Goal: Information Seeking & Learning: Understand process/instructions

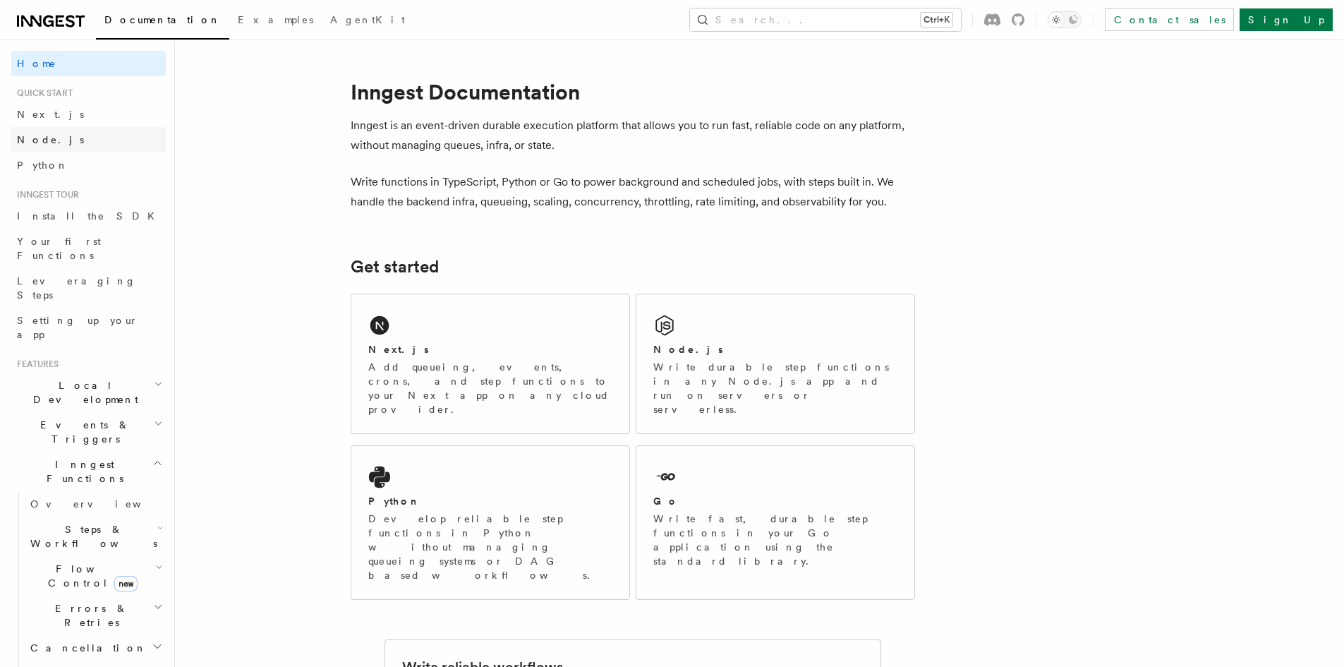
click at [50, 143] on span "Node.js" at bounding box center [50, 139] width 67 height 11
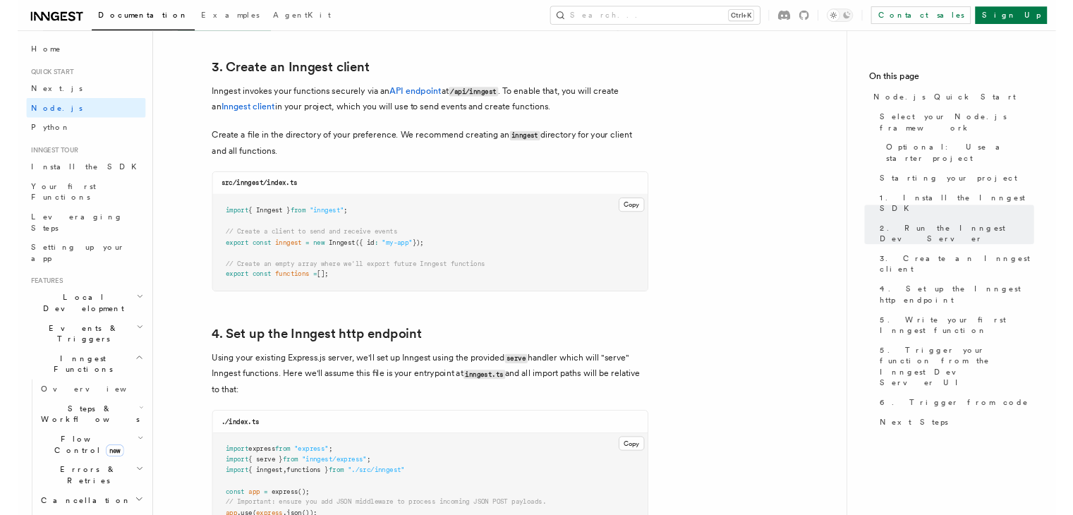
scroll to position [1764, 0]
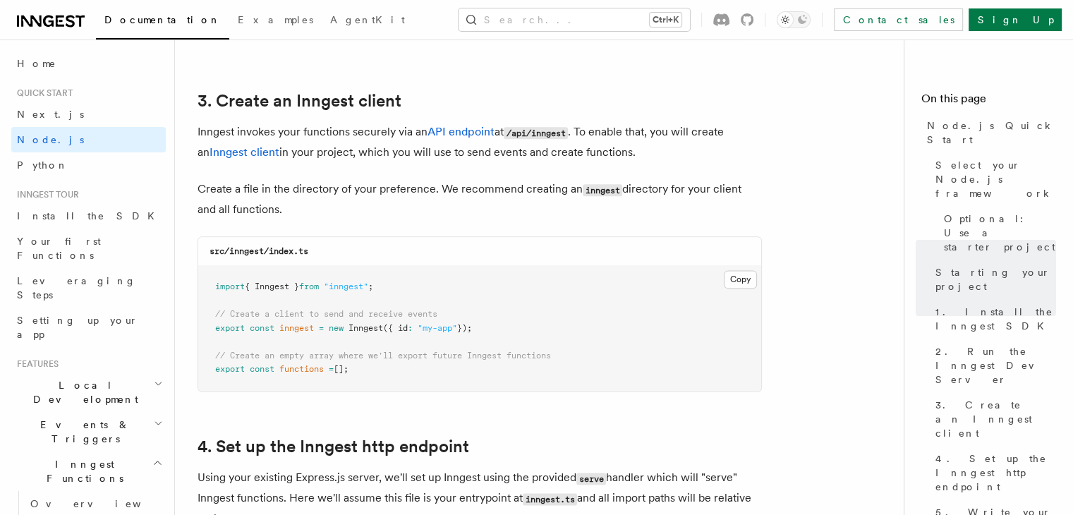
drag, startPoint x: 206, startPoint y: 280, endPoint x: 412, endPoint y: 385, distance: 231.0
click at [412, 385] on pre "import { Inngest } from "inngest" ; // Create a client to send and receive even…" at bounding box center [479, 328] width 563 height 125
copy code "import { Inngest } from "inngest" ; // Create a client to send and receive even…"
click at [454, 92] on h2 "3. Create an Inngest client" at bounding box center [480, 101] width 564 height 20
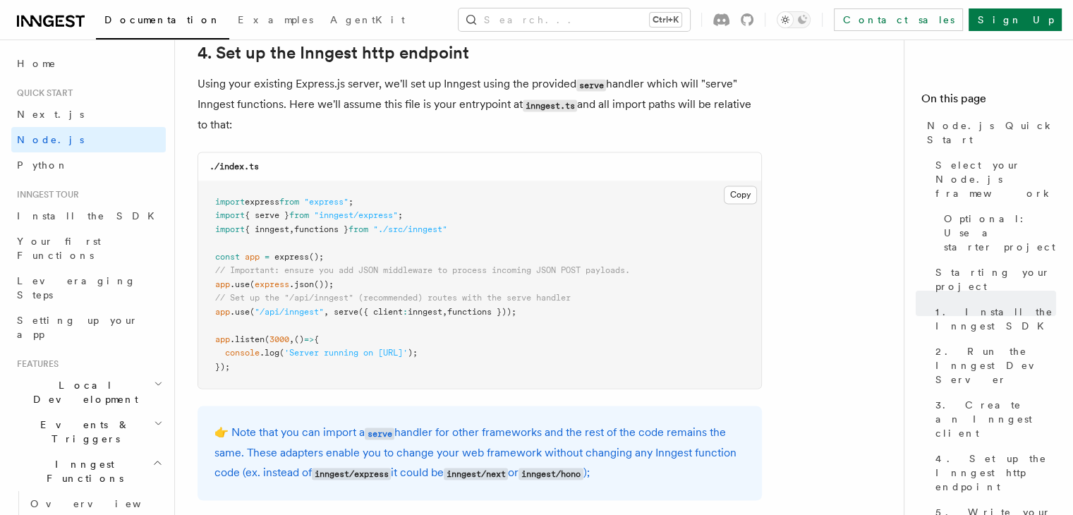
scroll to position [2147, 0]
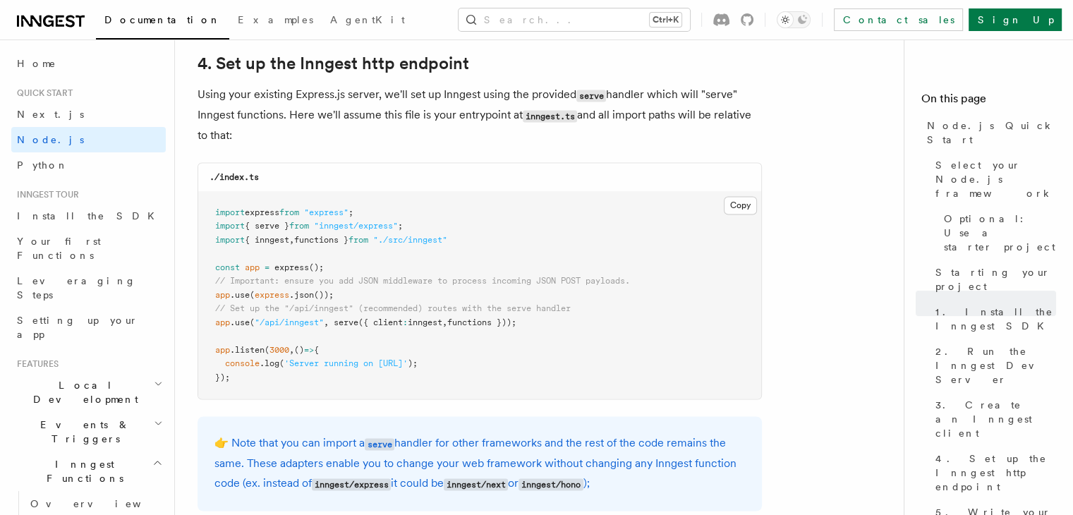
drag, startPoint x: 217, startPoint y: 322, endPoint x: 541, endPoint y: 322, distance: 323.8
click at [541, 322] on pre "import express from "express" ; import { serve } from "inngest/express" ; impor…" at bounding box center [479, 295] width 563 height 207
copy span "app .use ( "/api/inngest" , serve ({ client : inngest , functions }));"
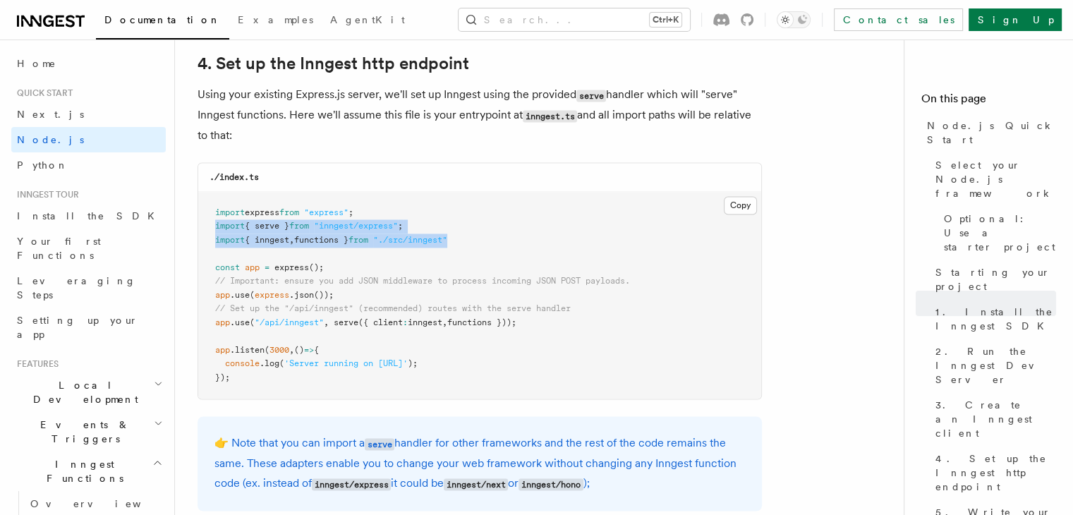
drag, startPoint x: 484, startPoint y: 243, endPoint x: 198, endPoint y: 231, distance: 286.0
click at [198, 231] on pre "import express from "express" ; import { serve } from "inngest/express" ; impor…" at bounding box center [479, 295] width 563 height 207
copy code "import { serve } from "inngest/express" ; import { inngest , functions } from "…"
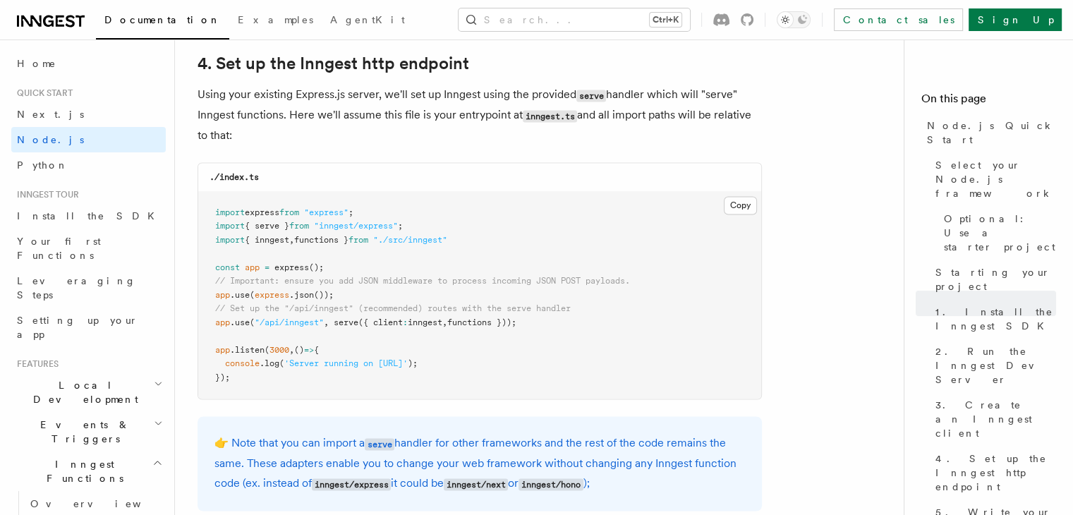
click at [422, 136] on p "Using your existing Express.js server, we'll set up Inngest using the provided …" at bounding box center [480, 115] width 564 height 61
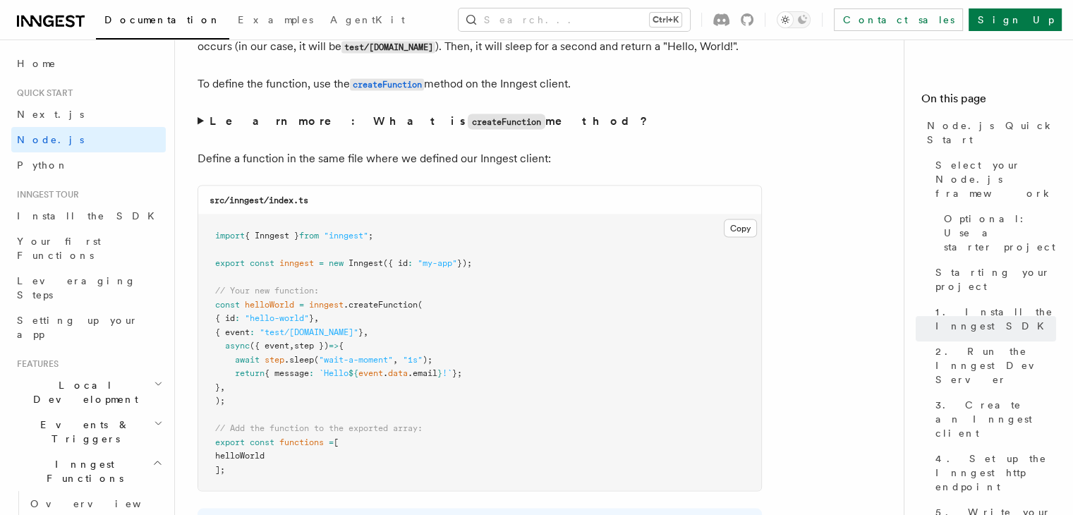
scroll to position [2711, 0]
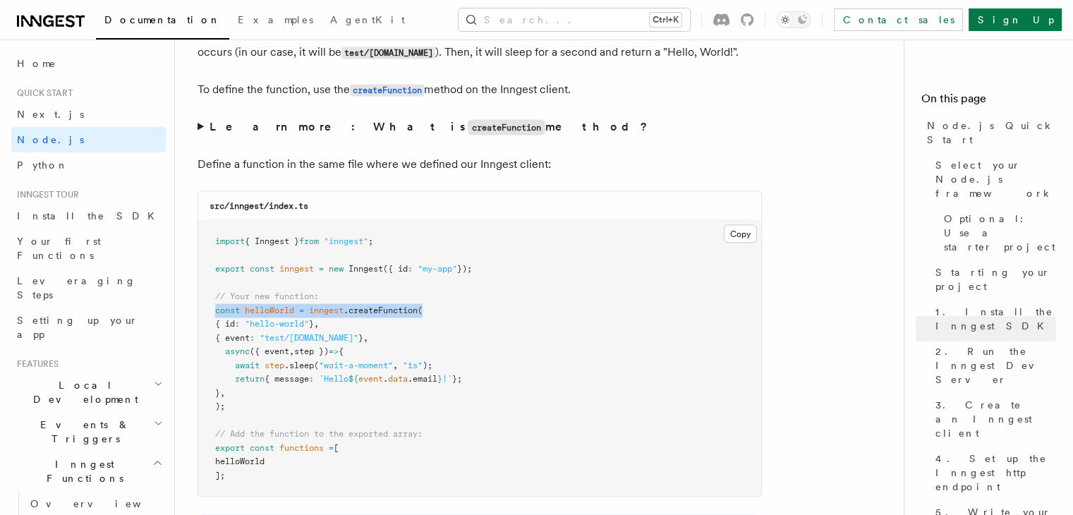
drag, startPoint x: 463, startPoint y: 308, endPoint x: 208, endPoint y: 311, distance: 254.7
click at [208, 311] on pre "import { Inngest } from "inngest" ; export const inngest = new Inngest ({ id : …" at bounding box center [479, 359] width 563 height 276
copy span "const helloWorld = inngest .createFunction ("
click at [583, 170] on p "Define a function in the same file where we defined our Inngest client:" at bounding box center [480, 165] width 564 height 20
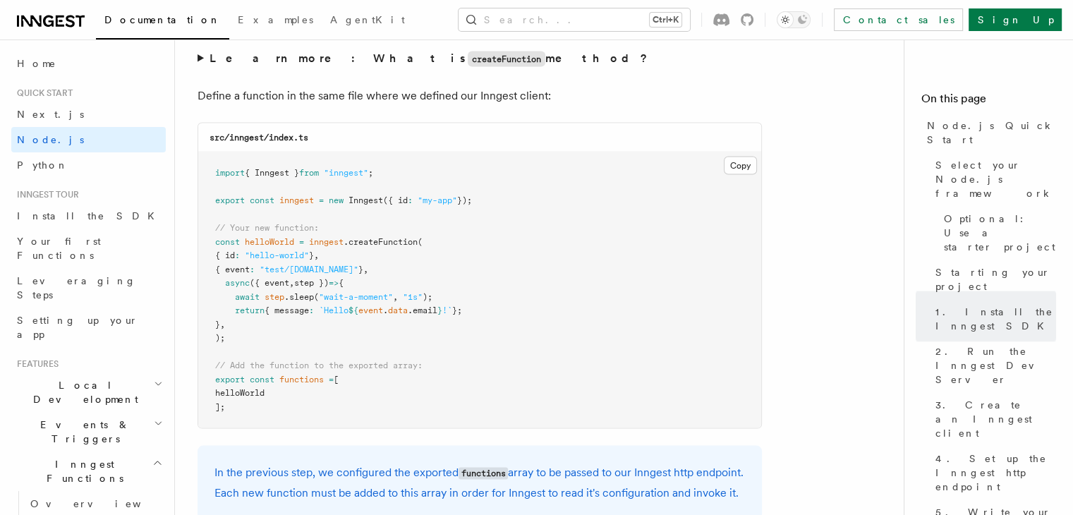
scroll to position [2782, 0]
